Goal: Task Accomplishment & Management: Complete application form

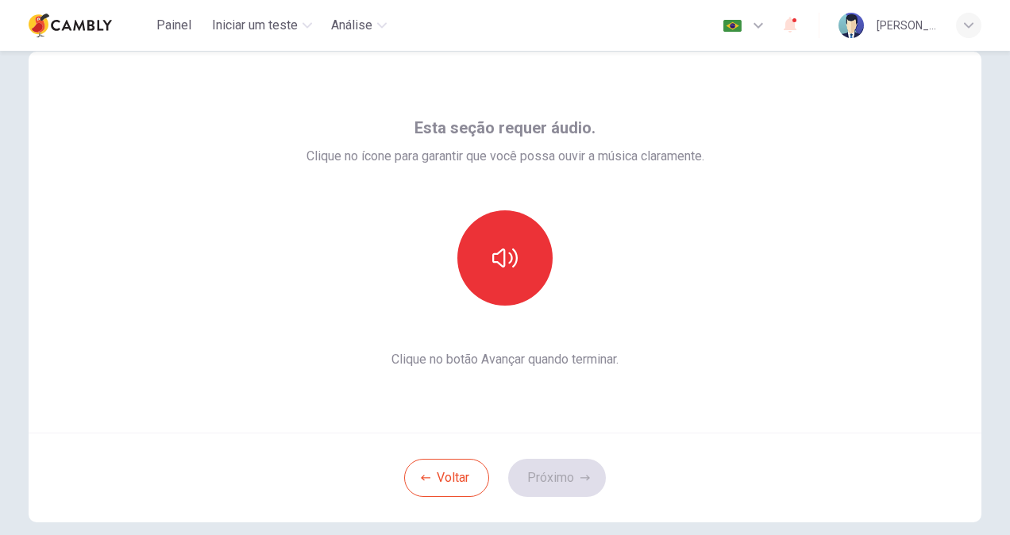
scroll to position [6, 0]
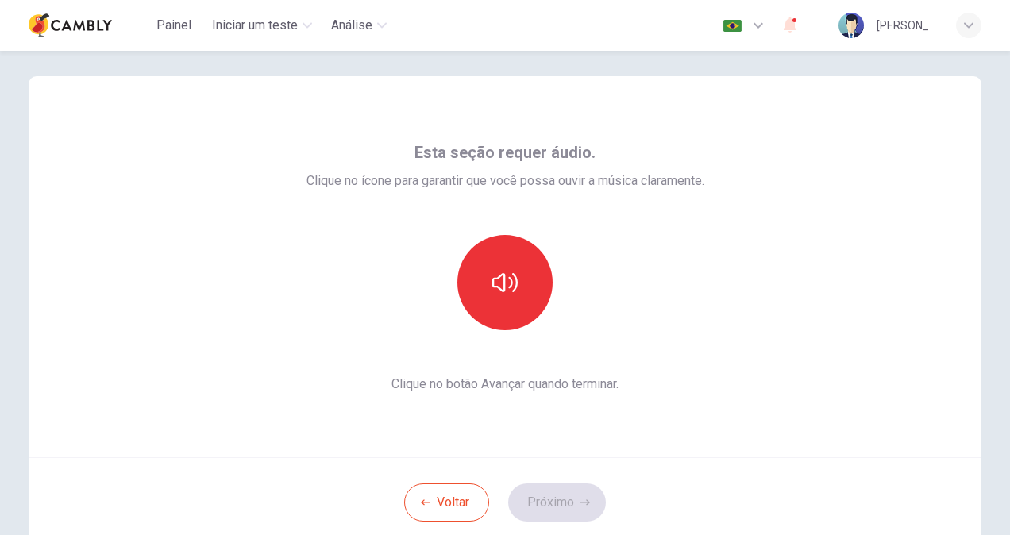
click at [608, 431] on div "Esta seção requer áudio. Clique no ícone para garantir que você possa ouvir a m…" at bounding box center [505, 266] width 953 height 381
click at [517, 294] on button "button" at bounding box center [505, 282] width 95 height 95
click at [547, 496] on button "Próximo" at bounding box center [557, 503] width 98 height 38
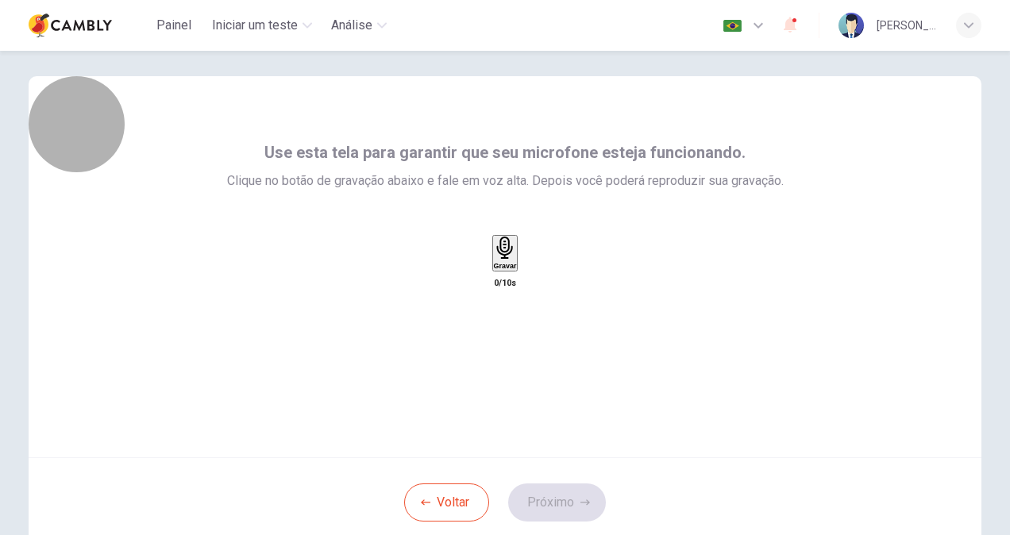
click at [494, 260] on icon "button" at bounding box center [505, 248] width 23 height 23
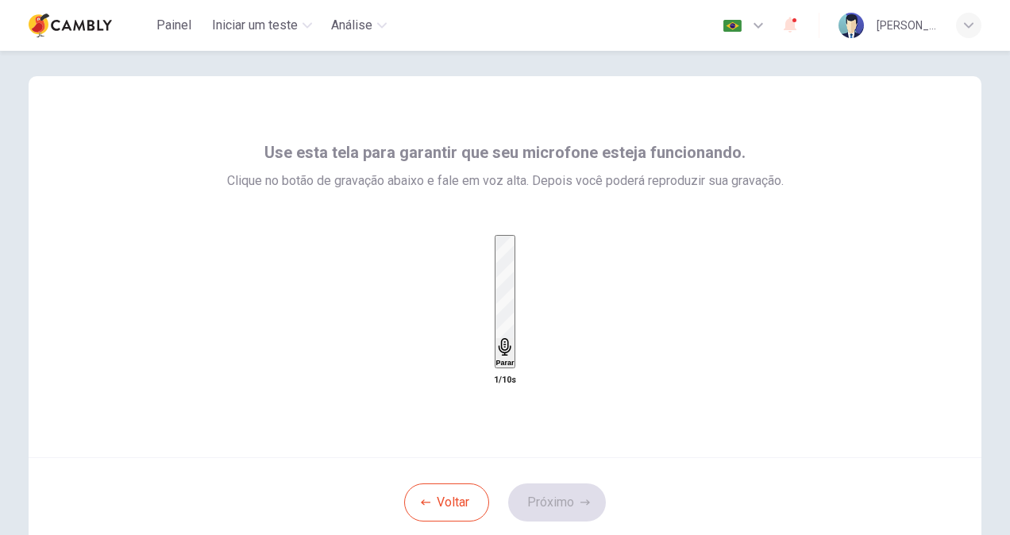
click at [496, 289] on div "Parar" at bounding box center [505, 302] width 18 height 130
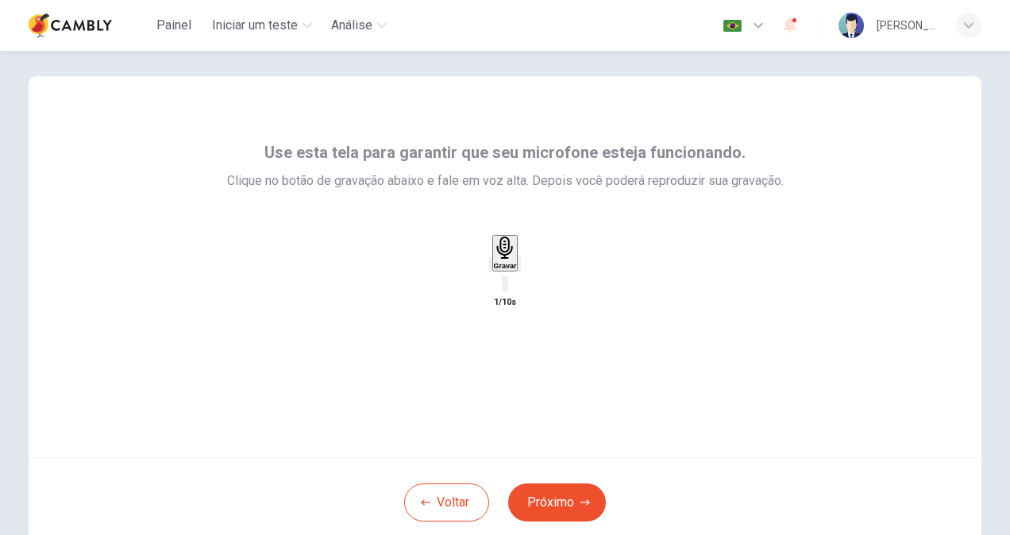
click at [587, 312] on div "Gravar 1/10s" at bounding box center [505, 273] width 557 height 77
click at [519, 268] on icon "button" at bounding box center [519, 268] width 0 height 0
click at [564, 503] on button "Próximo" at bounding box center [557, 503] width 98 height 38
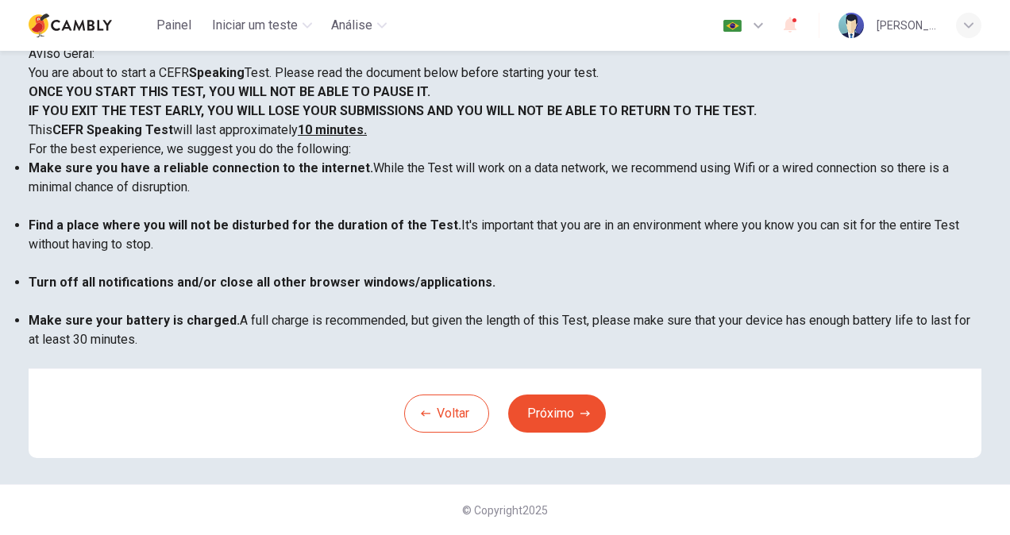
scroll to position [165, 0]
click at [570, 433] on button "Próximo" at bounding box center [557, 414] width 98 height 38
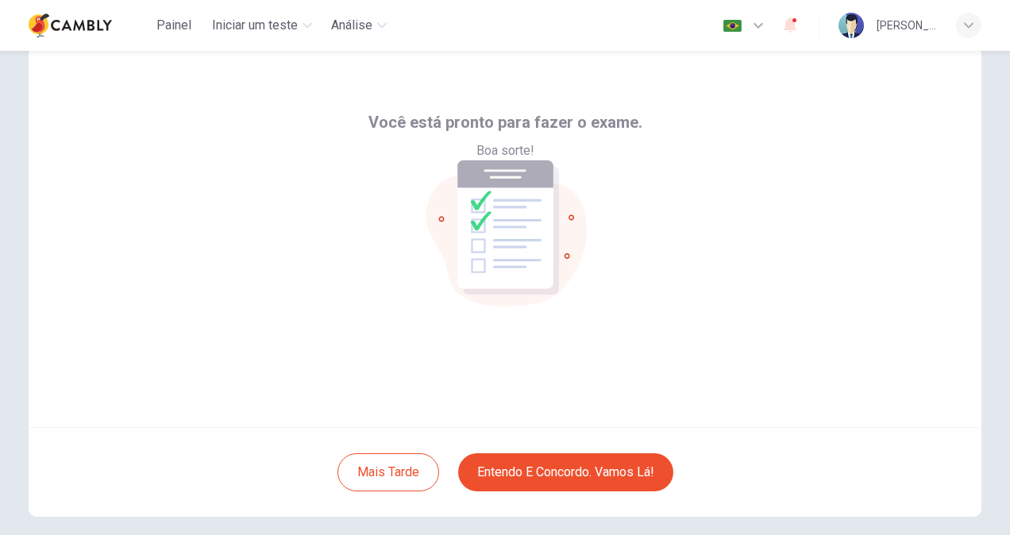
scroll to position [0, 0]
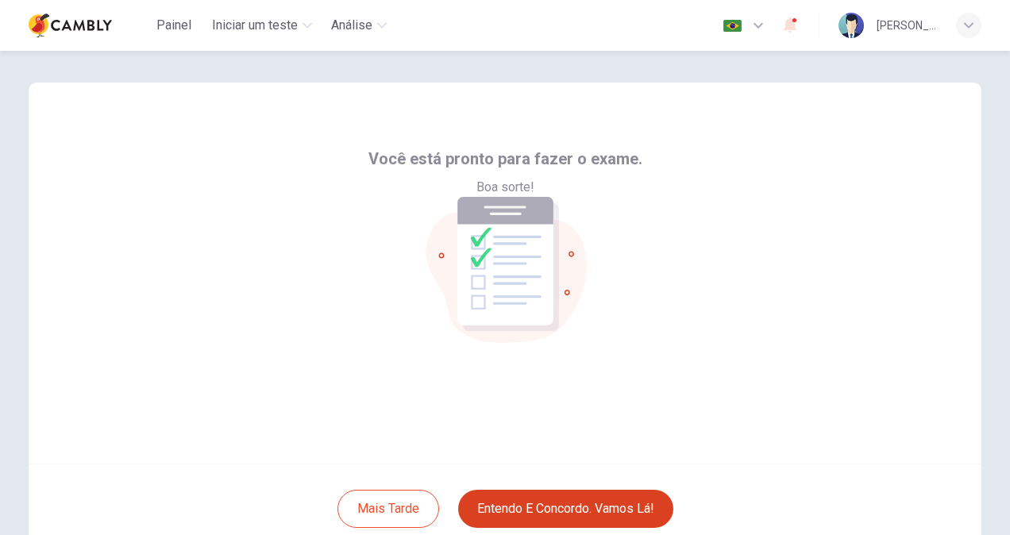
click at [601, 502] on button "Entendo e concordo. Vamos lá!" at bounding box center [565, 509] width 215 height 38
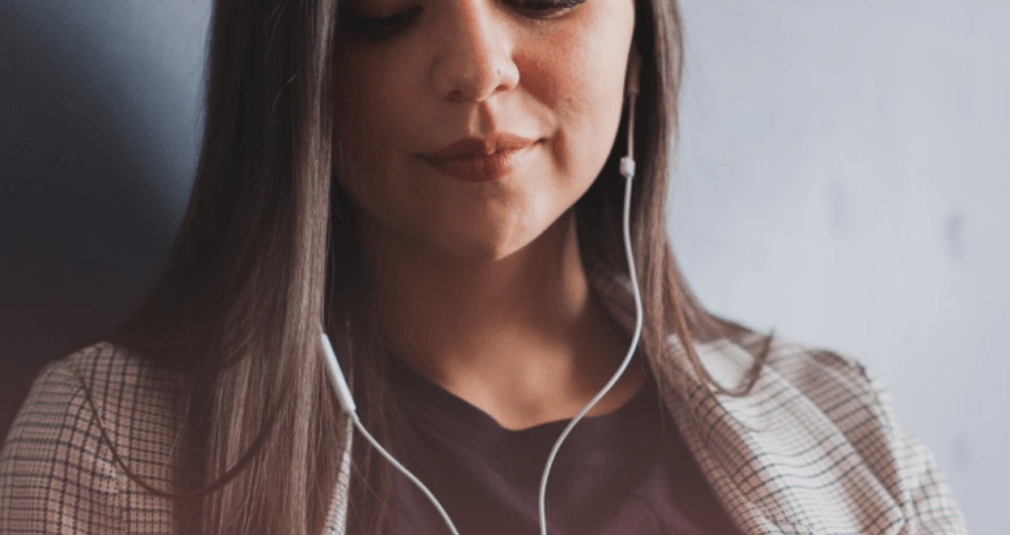
click at [3, 168] on button "button" at bounding box center [1, 175] width 3 height 15
click at [379, 166] on div at bounding box center [505, 175] width 1010 height 19
click at [19, 19] on icon at bounding box center [9, 9] width 19 height 19
click at [49, 185] on button "Continuar" at bounding box center [24, 217] width 49 height 64
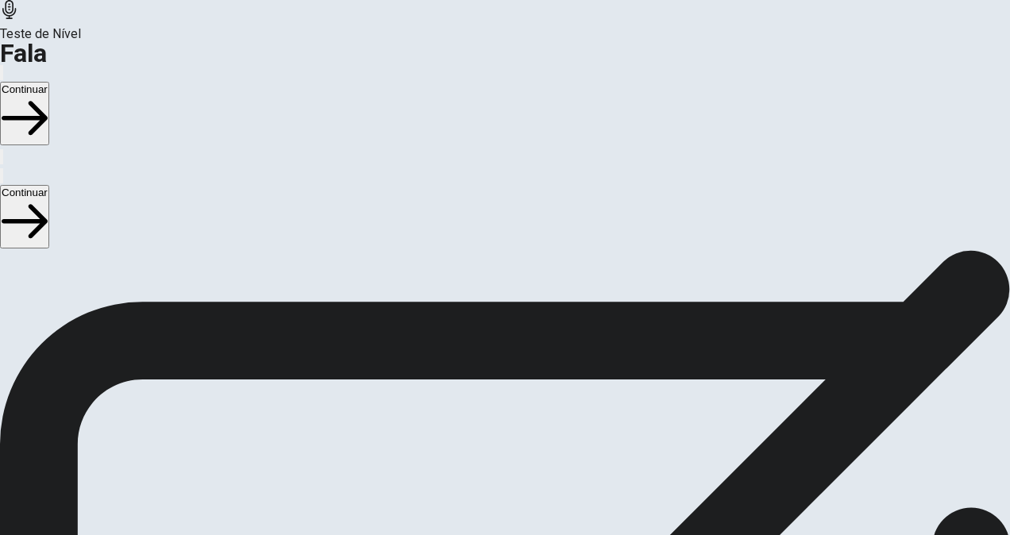
scroll to position [338, 0]
click at [483, 194] on icon "Record Again" at bounding box center [483, 194] width 0 height 0
click at [49, 185] on button "Continuar" at bounding box center [24, 217] width 49 height 64
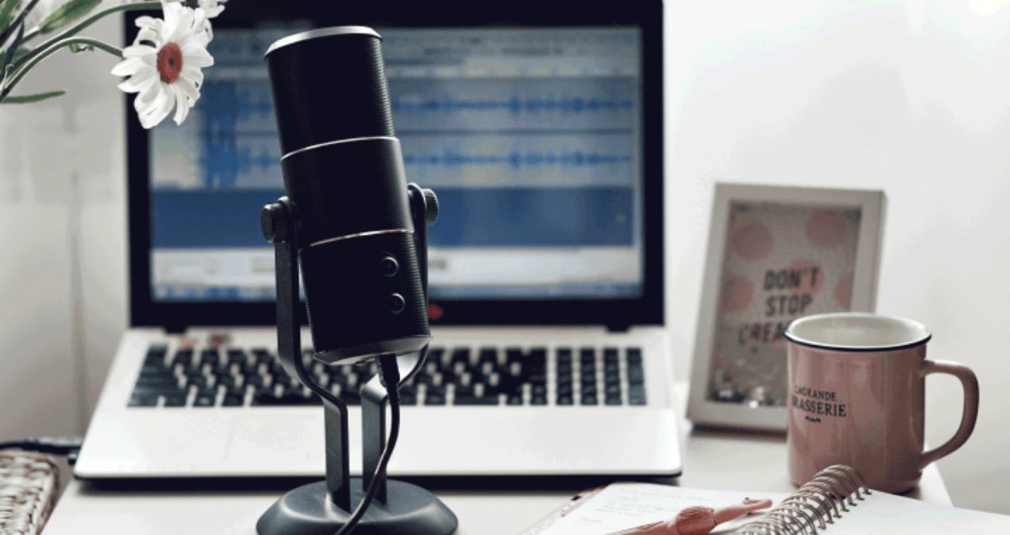
scroll to position [21, 0]
click at [49, 185] on button "Continuar" at bounding box center [24, 217] width 49 height 64
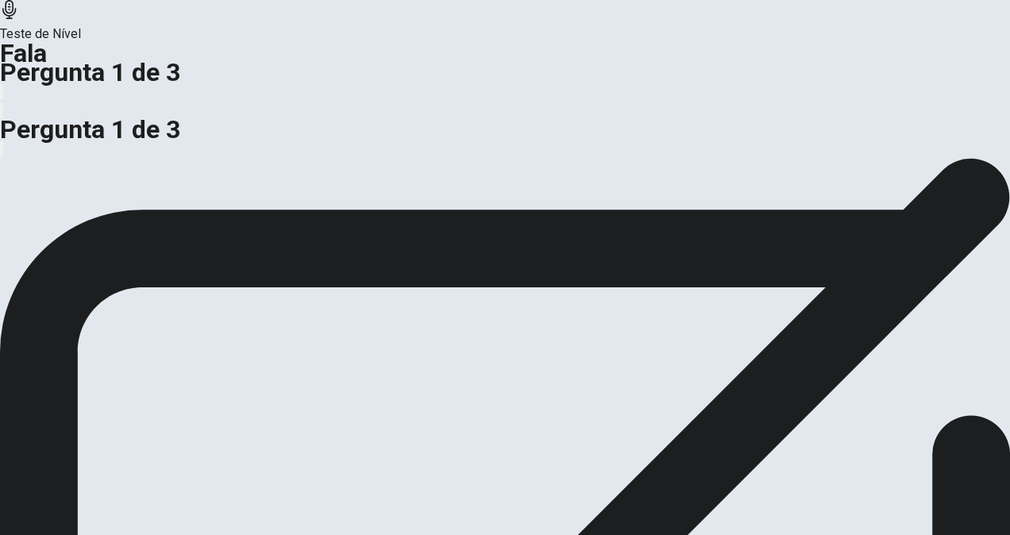
scroll to position [0, 0]
click at [751, 139] on div at bounding box center [505, 148] width 1010 height 19
